Goal: Information Seeking & Learning: Get advice/opinions

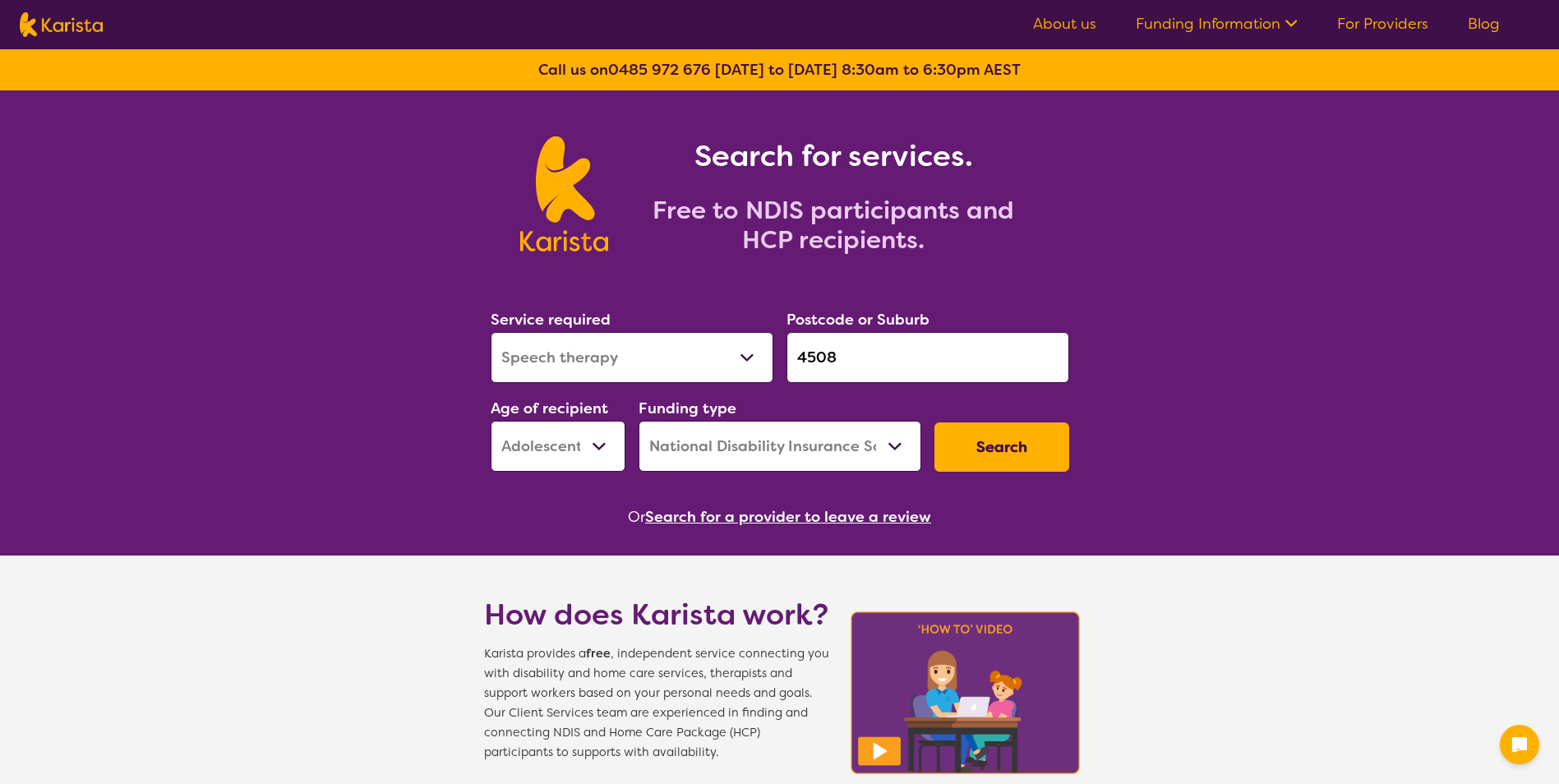
select select "Speech therapy"
select select "AS"
select select "NDIS"
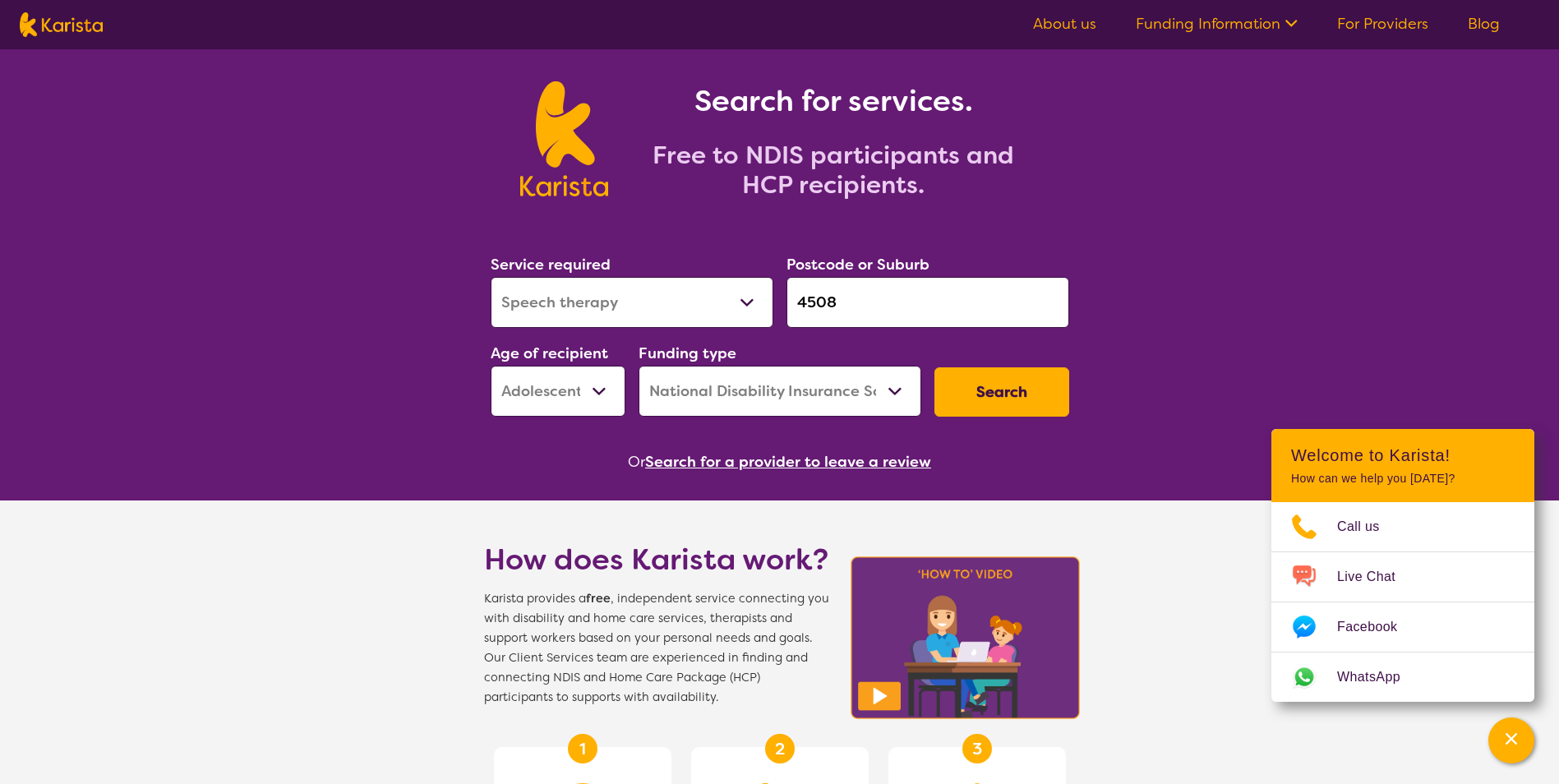
scroll to position [82, 0]
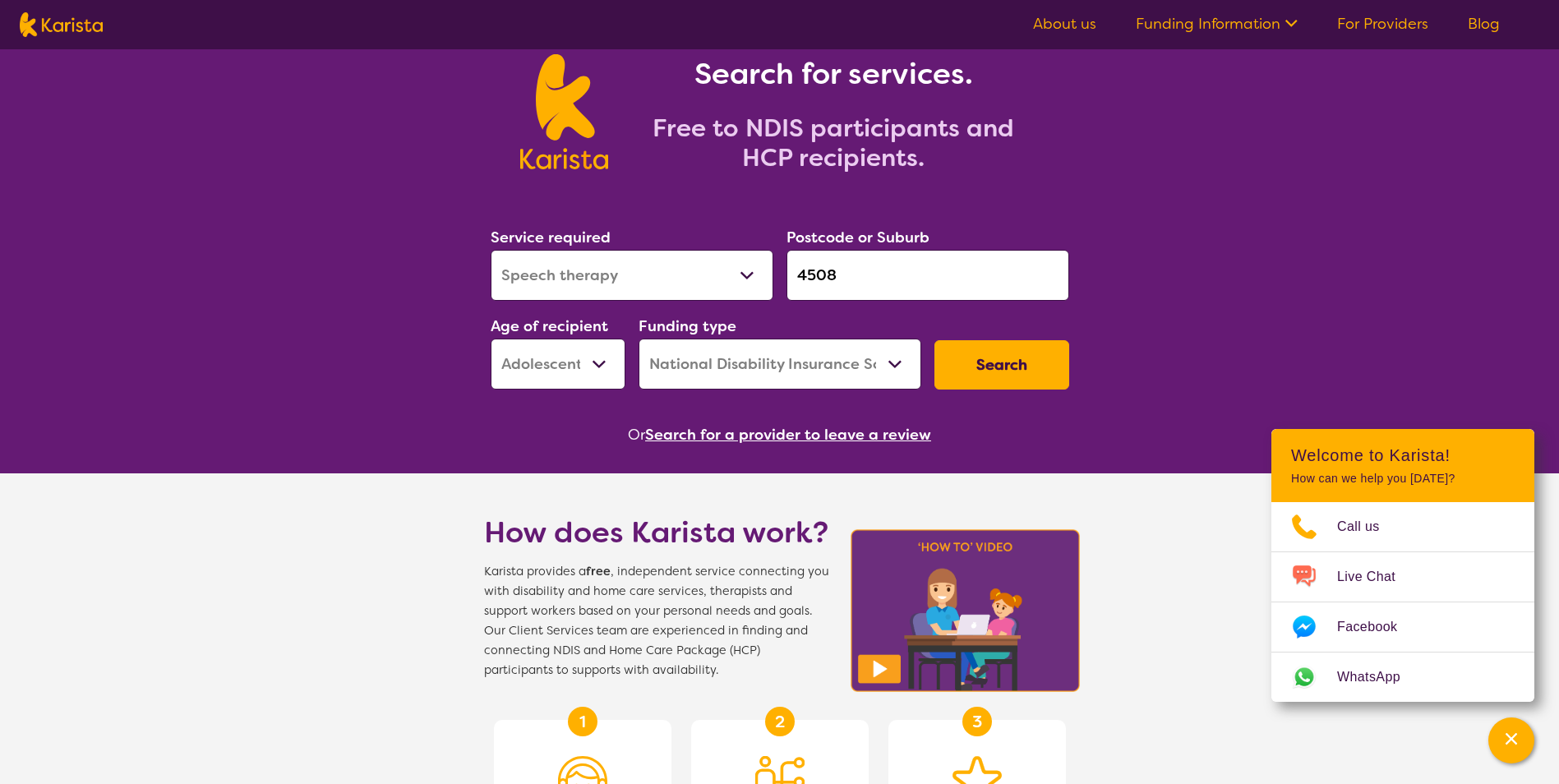
click at [621, 275] on select "Allied Health Assistant Assessment (ADHD or Autism) Behaviour support Counselli…" at bounding box center [632, 275] width 283 height 51
select select "Psychology"
click at [491, 250] on select "Allied Health Assistant Assessment (ADHD or Autism) Behaviour support Counselli…" at bounding box center [632, 275] width 283 height 51
click at [1017, 355] on button "Search" at bounding box center [1001, 365] width 134 height 49
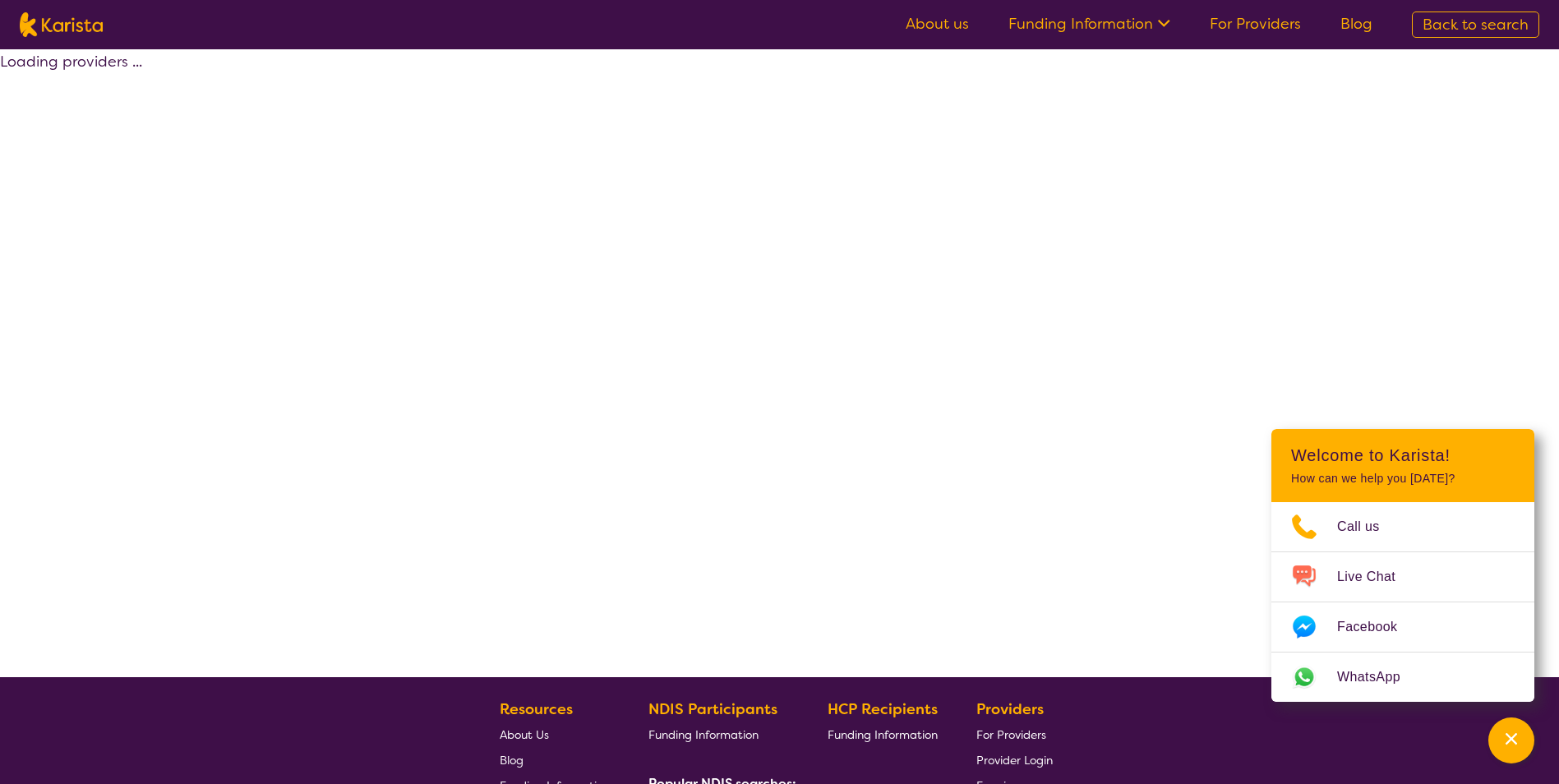
select select "by_score"
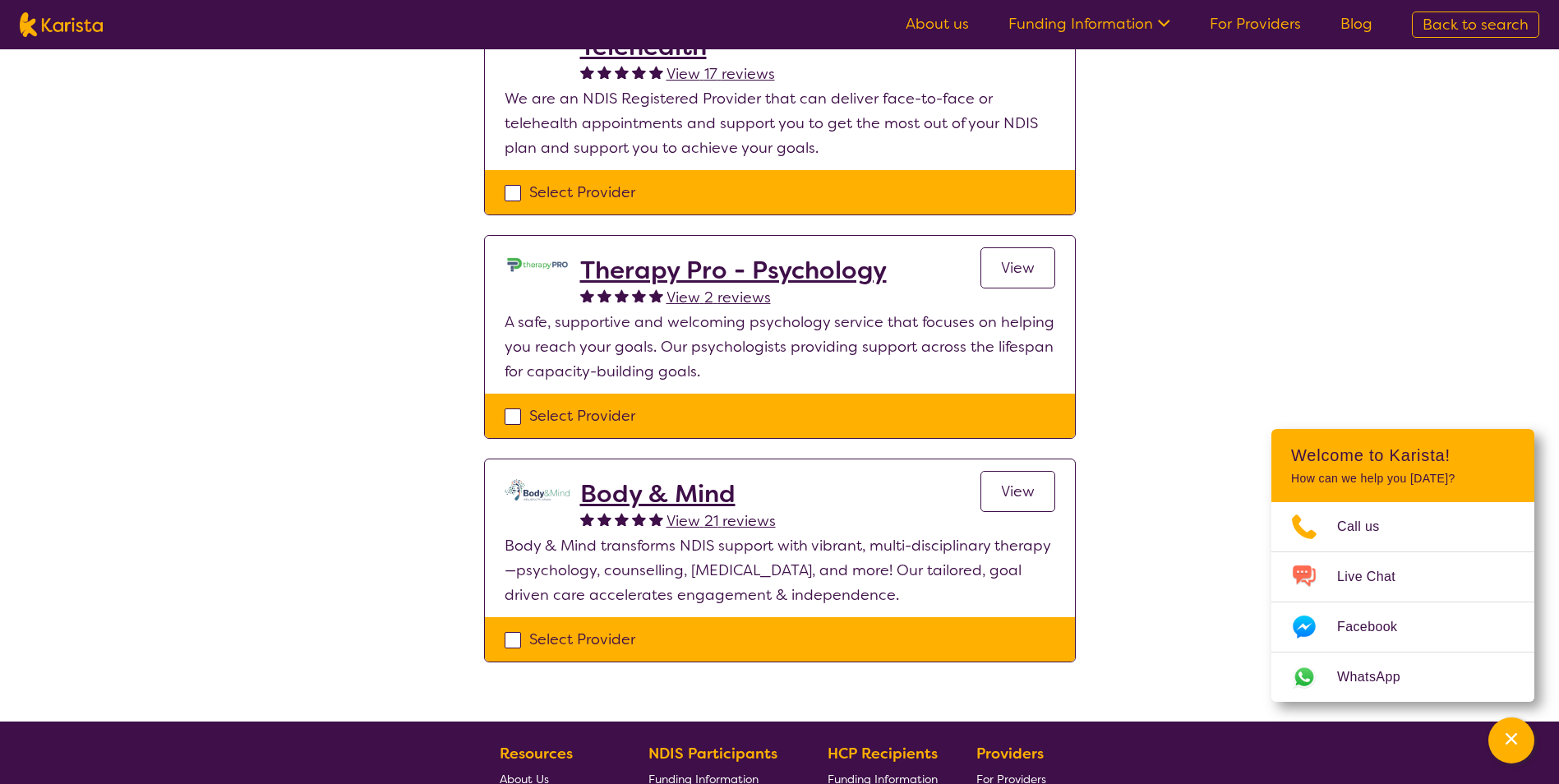
scroll to position [246, 0]
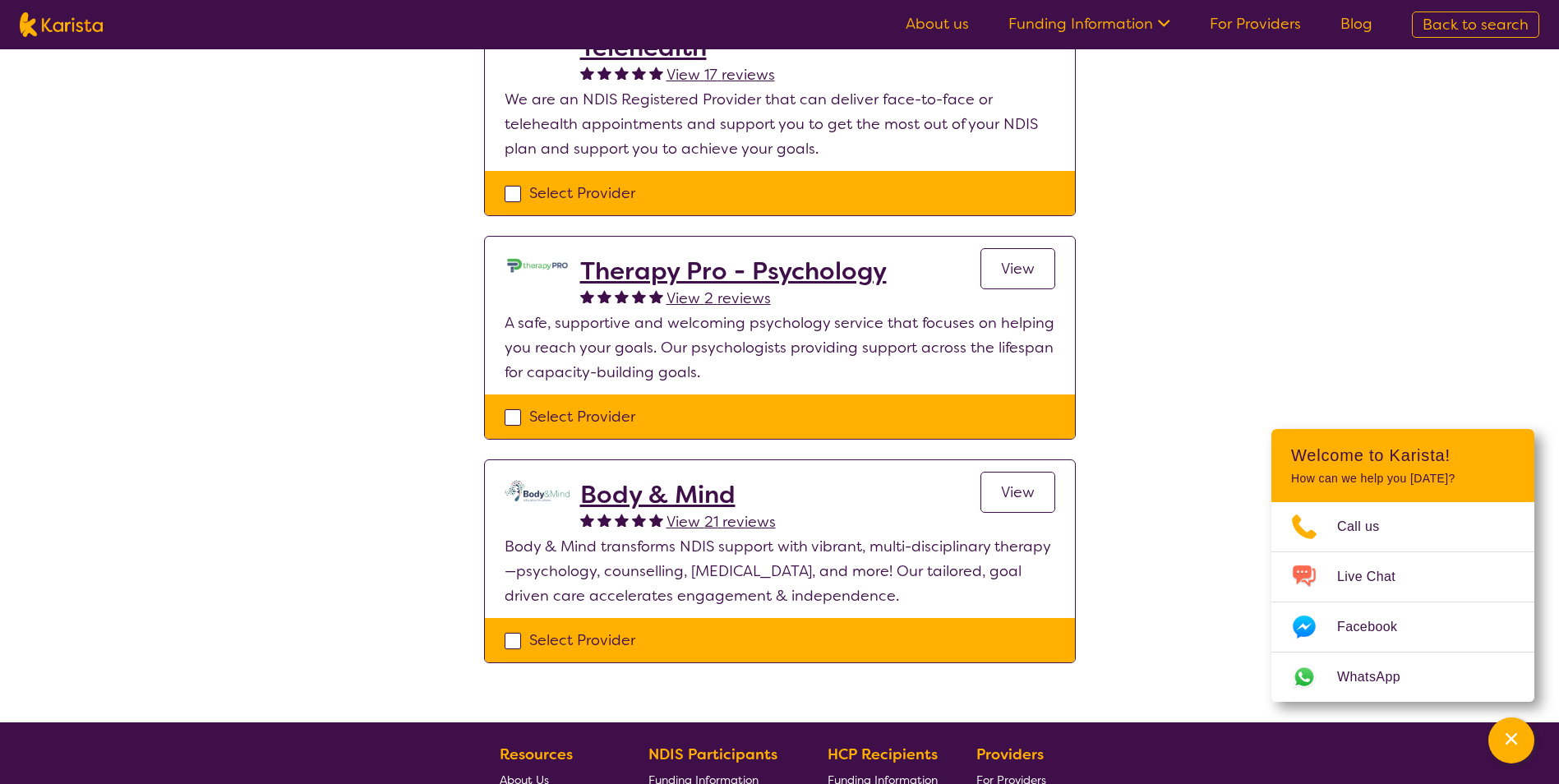
click at [762, 273] on h2 "Therapy Pro - Psychology" at bounding box center [733, 271] width 307 height 29
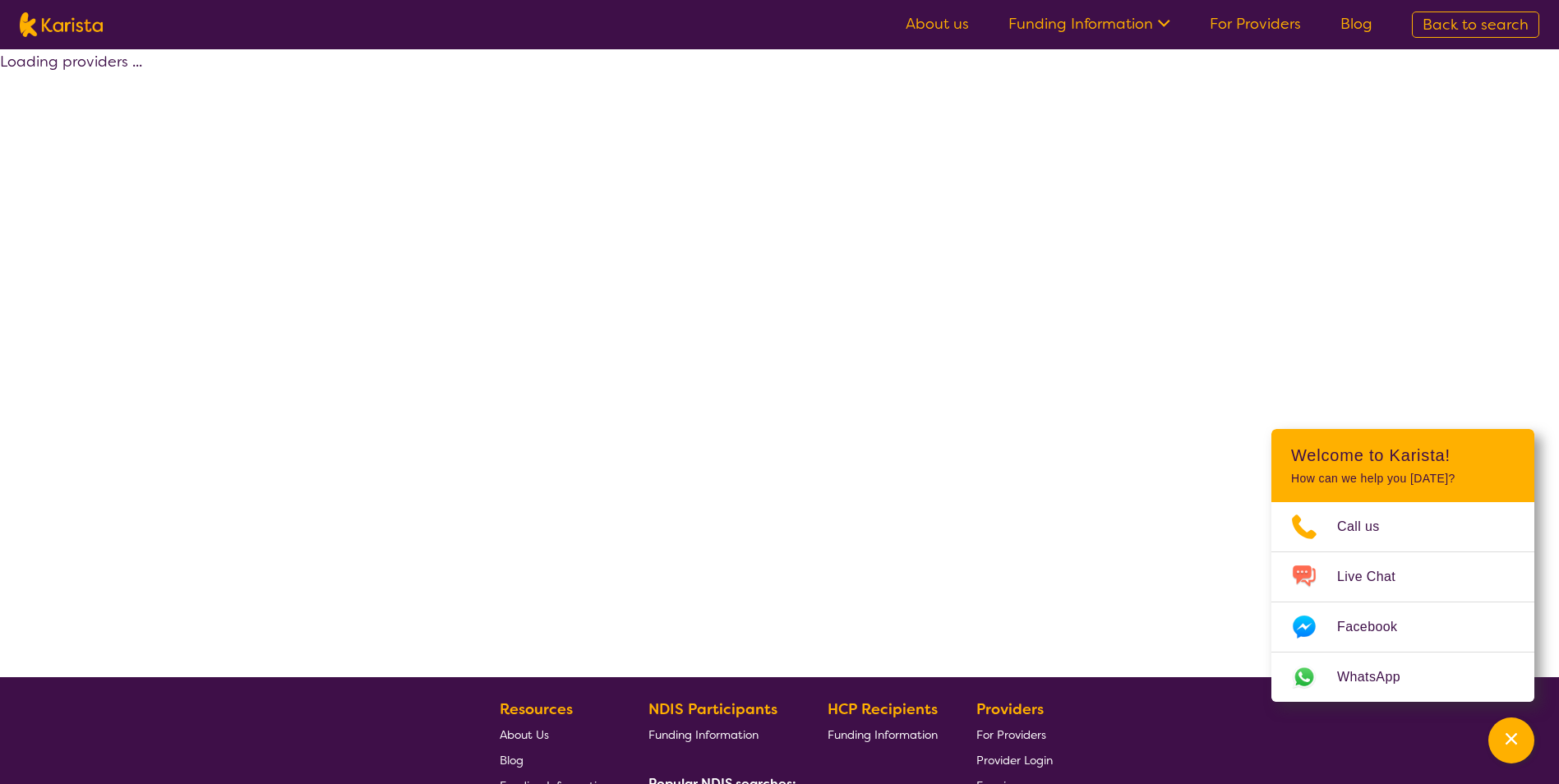
scroll to position [246, 0]
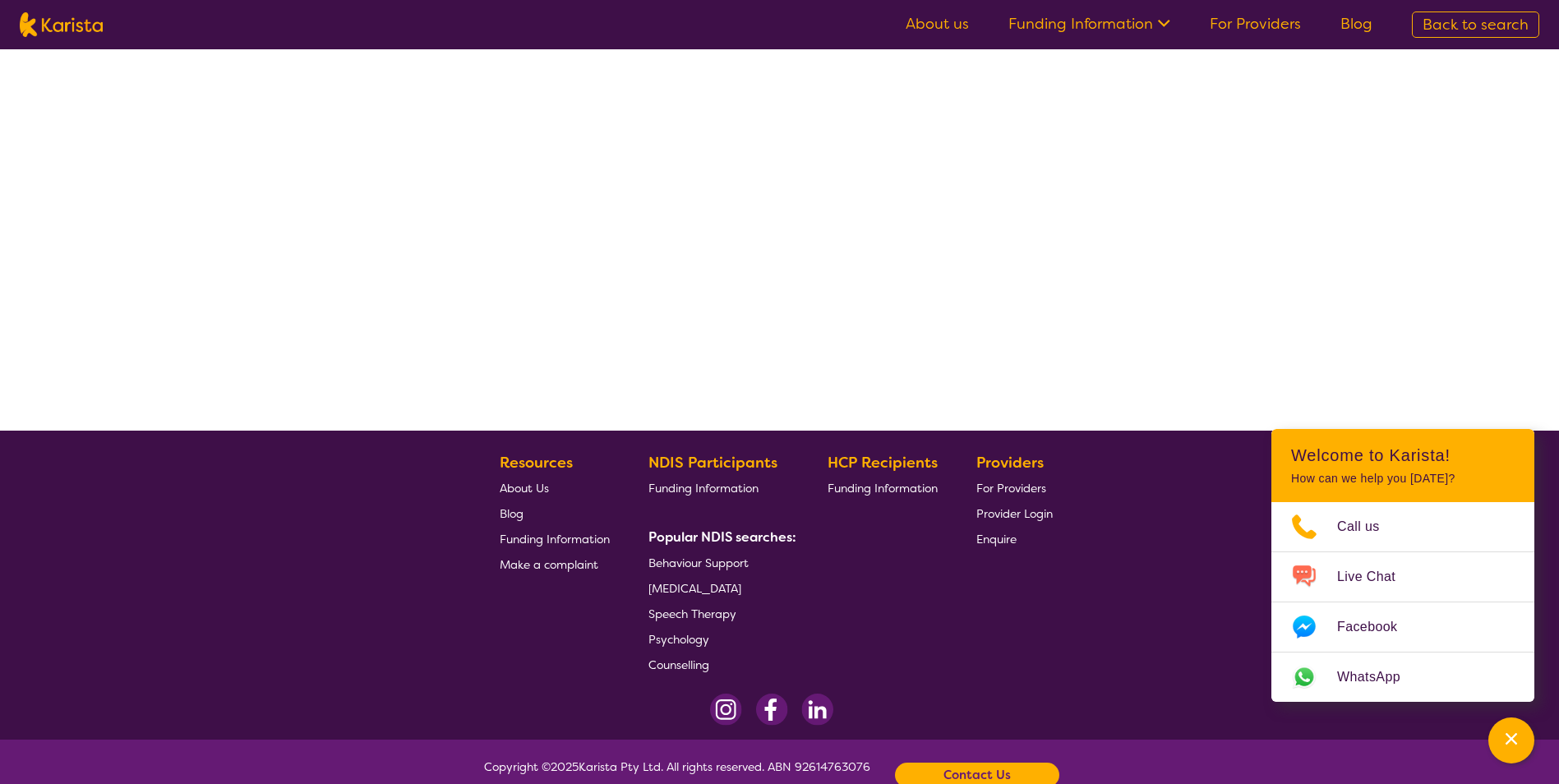
select select "by_score"
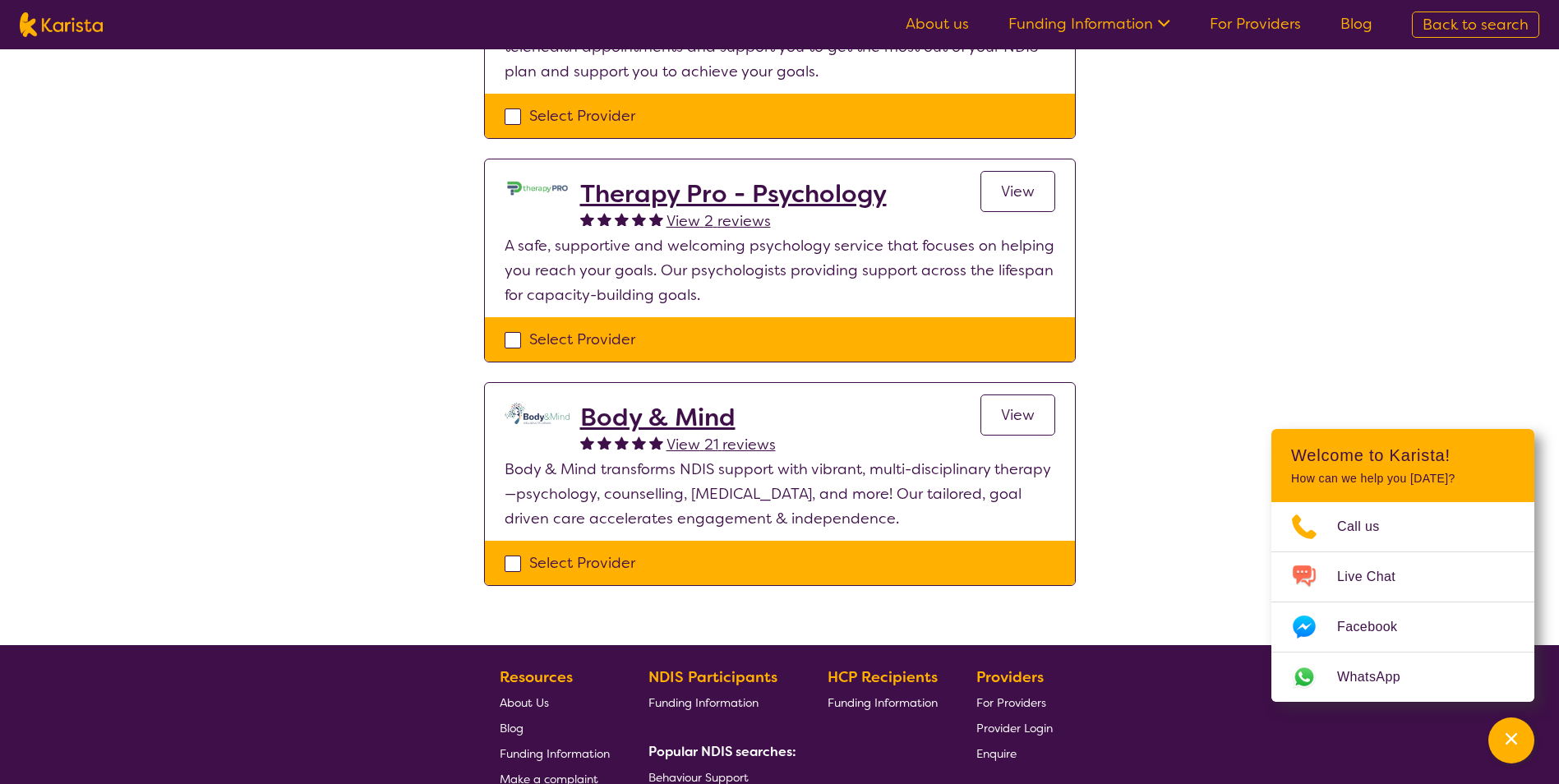
scroll to position [411, 0]
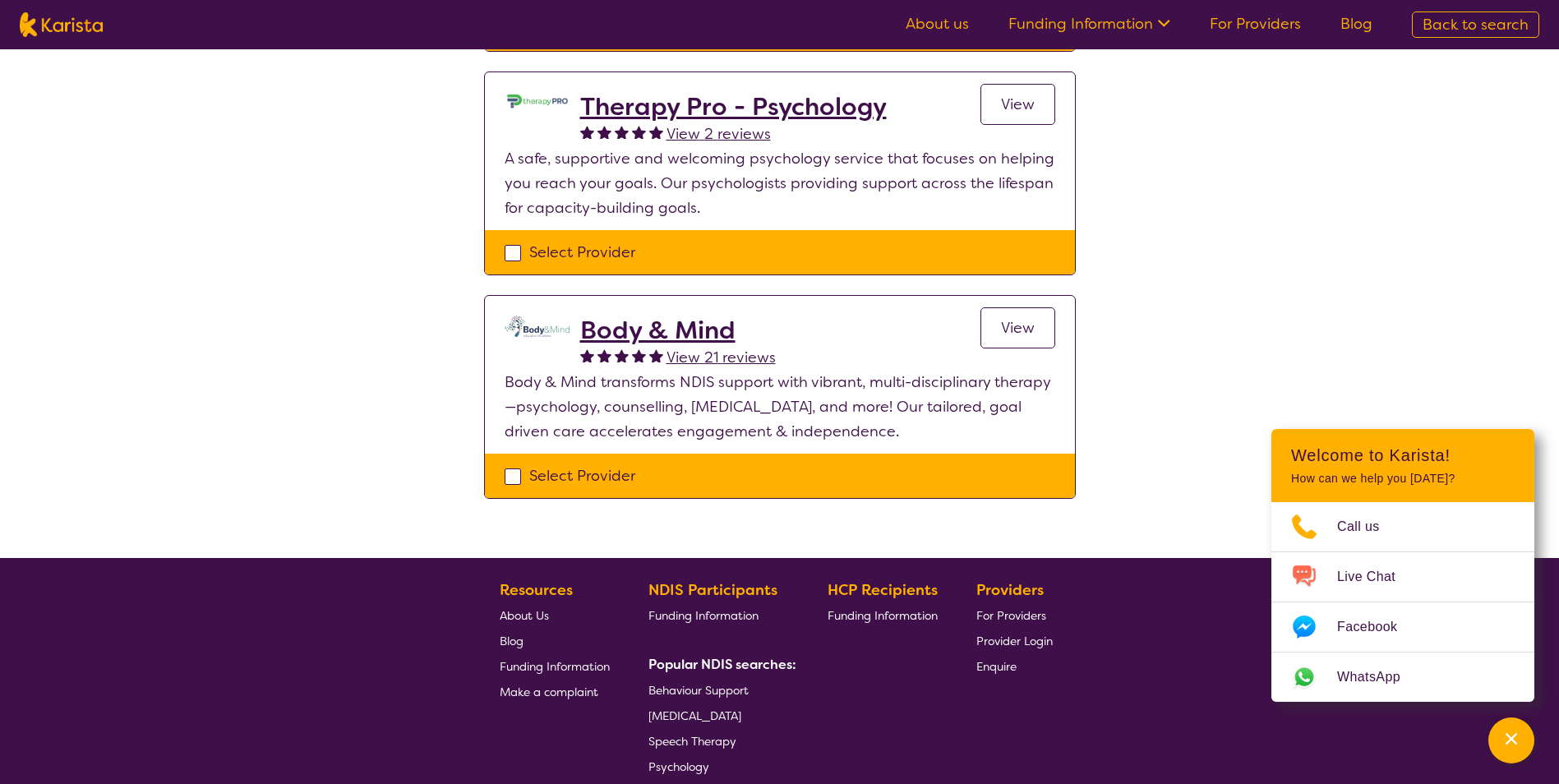
click at [636, 330] on h2 "Body & Mind" at bounding box center [678, 330] width 196 height 29
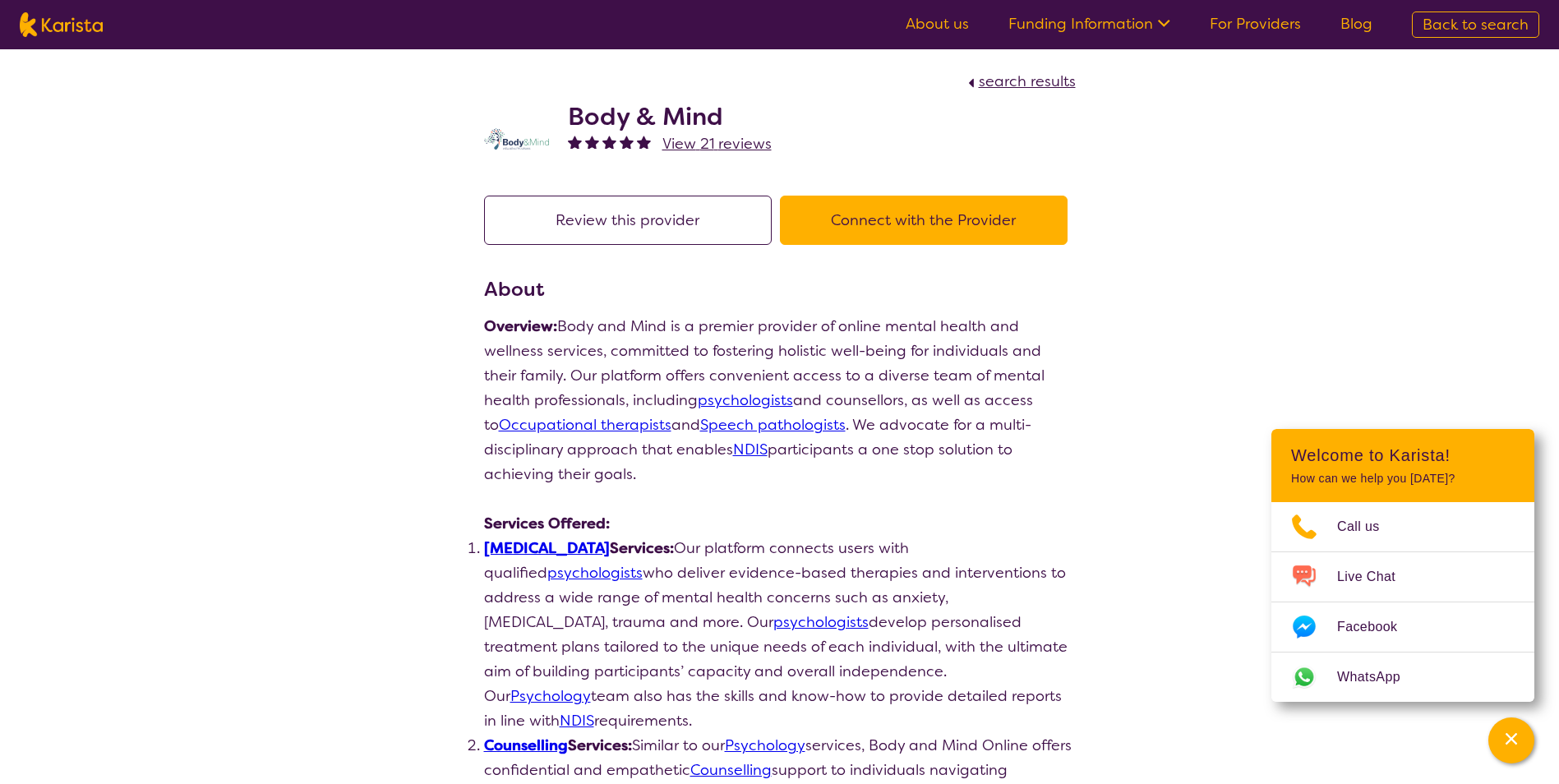
scroll to position [290, 0]
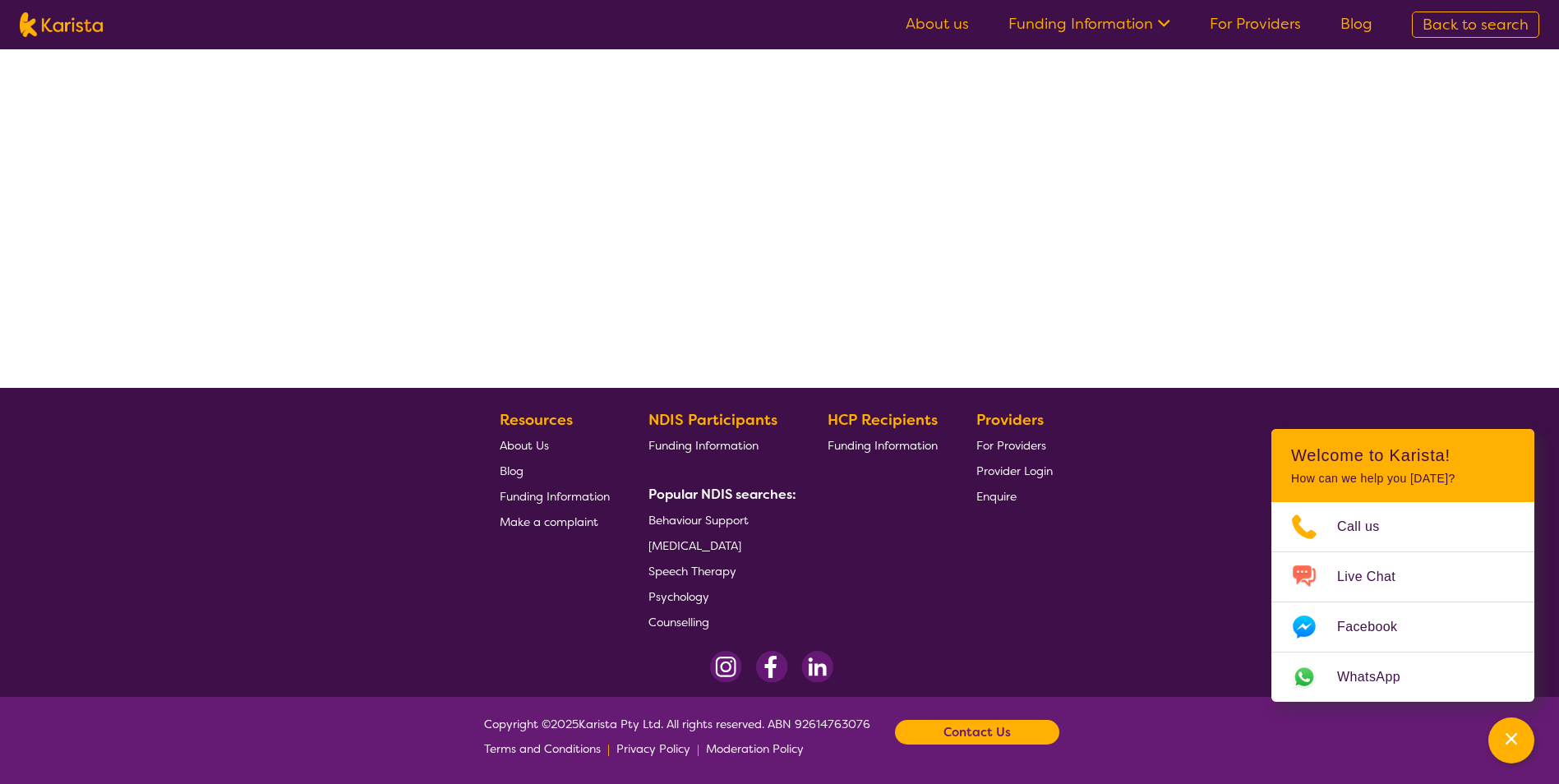
select select "by_score"
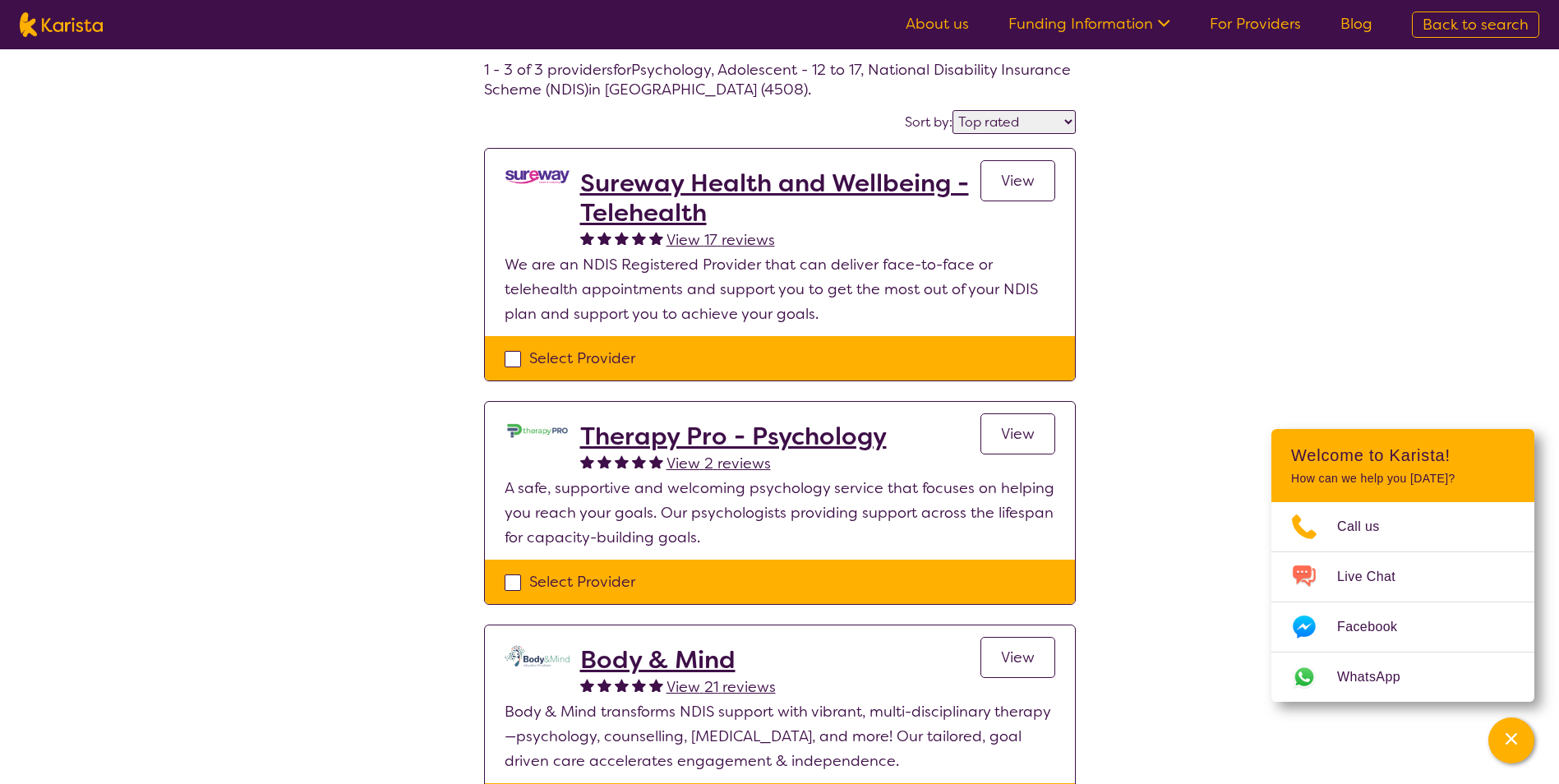
scroll to position [0, 0]
